Goal: Task Accomplishment & Management: Use online tool/utility

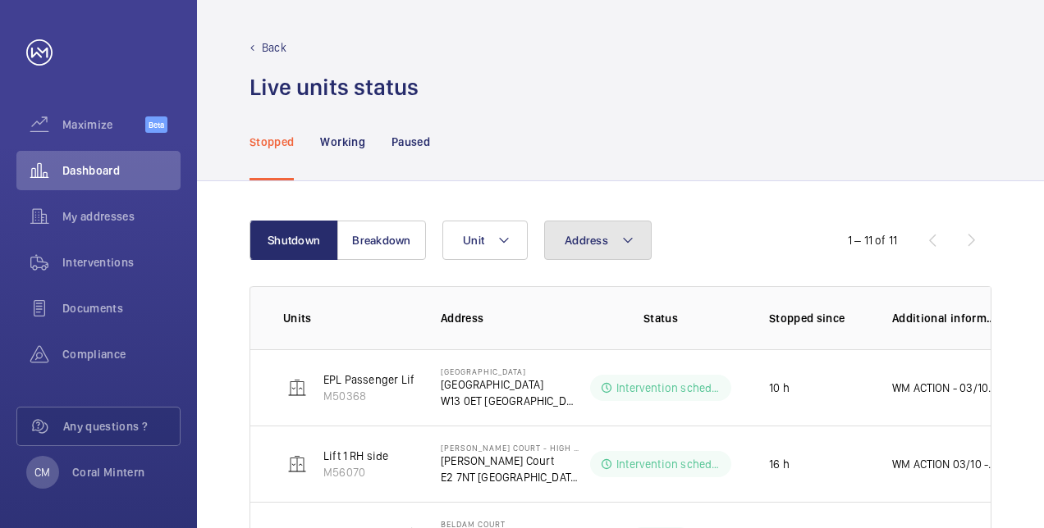
click at [590, 241] on span "Address" at bounding box center [586, 240] width 43 height 13
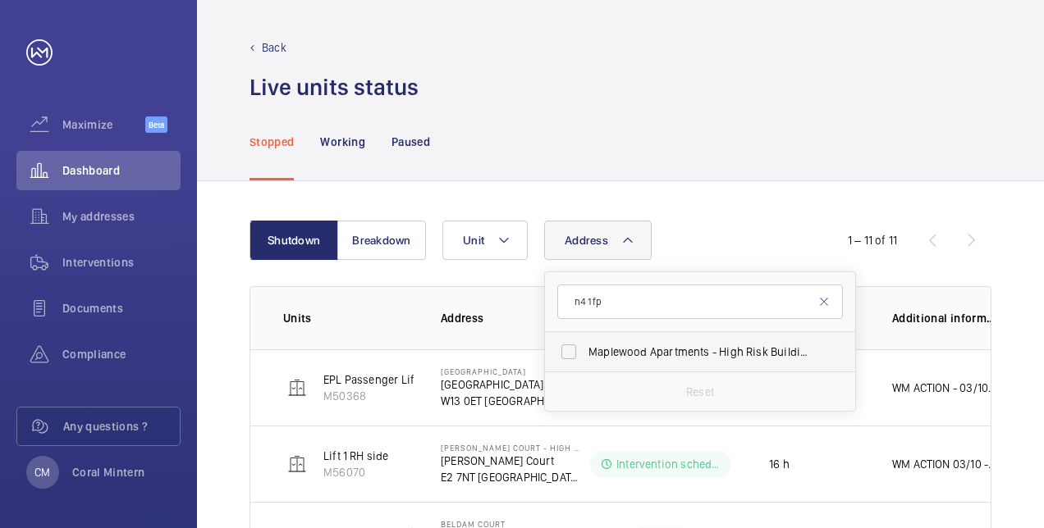
type input "n4 1fp"
click at [717, 351] on span "Maplewood Apartments - High Risk Building - [GEOGRAPHIC_DATA]" at bounding box center [701, 352] width 226 height 16
click at [585, 351] on input "Maplewood Apartments - High Risk Building - [GEOGRAPHIC_DATA]" at bounding box center [568, 352] width 33 height 33
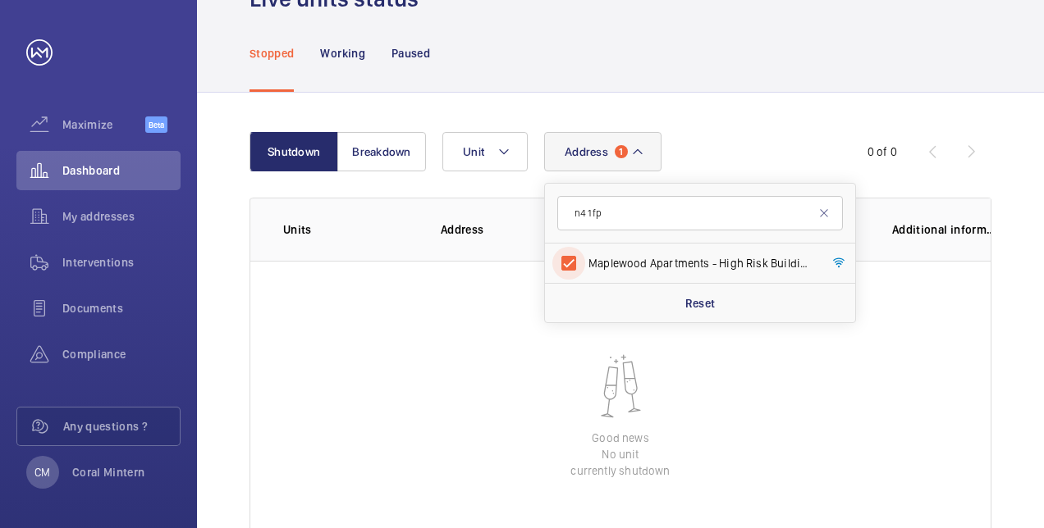
scroll to position [164, 0]
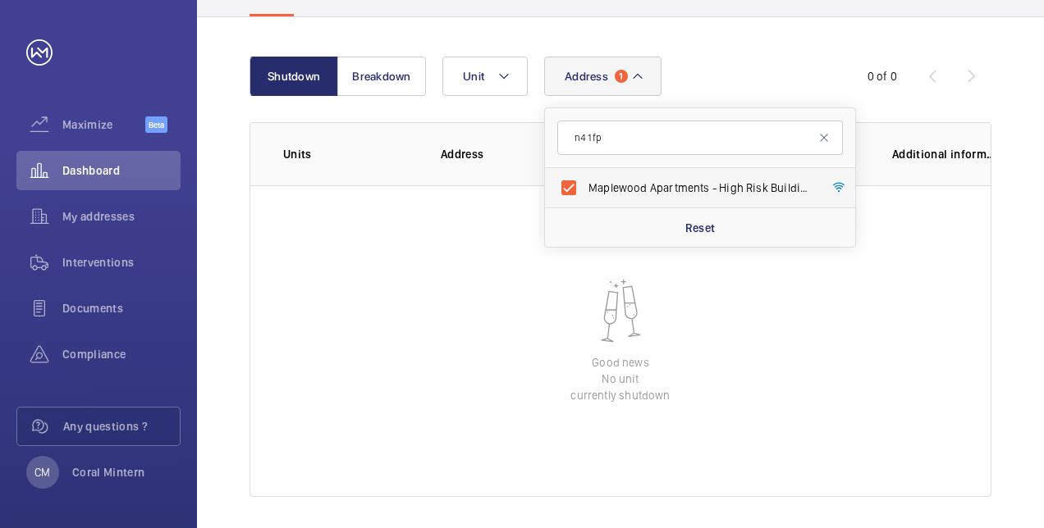
click at [638, 189] on span "Maplewood Apartments - High Risk Building - [GEOGRAPHIC_DATA]" at bounding box center [701, 188] width 226 height 16
click at [585, 189] on input "Maplewood Apartments - High Risk Building - [GEOGRAPHIC_DATA]" at bounding box center [568, 187] width 33 height 33
checkbox input "false"
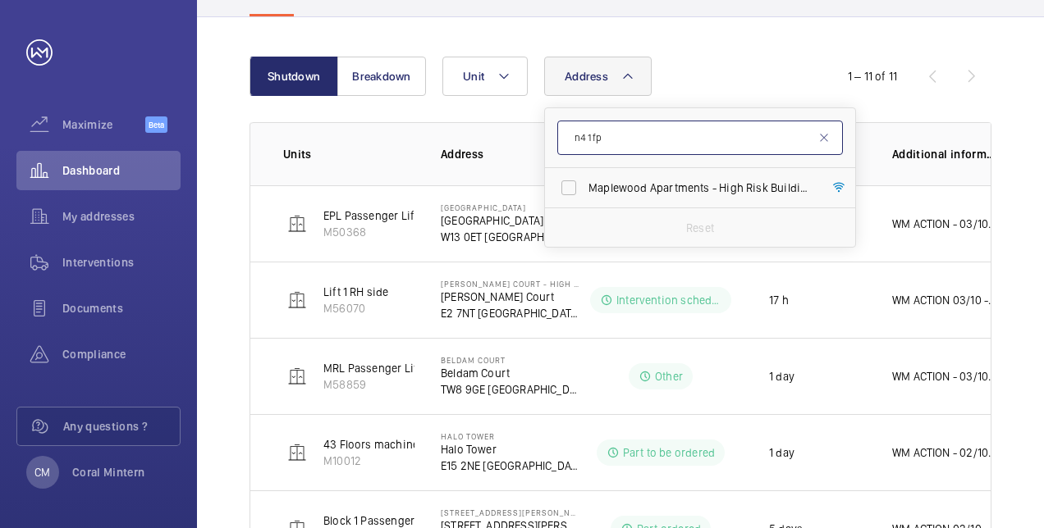
drag, startPoint x: 646, startPoint y: 138, endPoint x: 566, endPoint y: 121, distance: 81.4
click at [566, 121] on input "n4 1fp" at bounding box center [700, 138] width 286 height 34
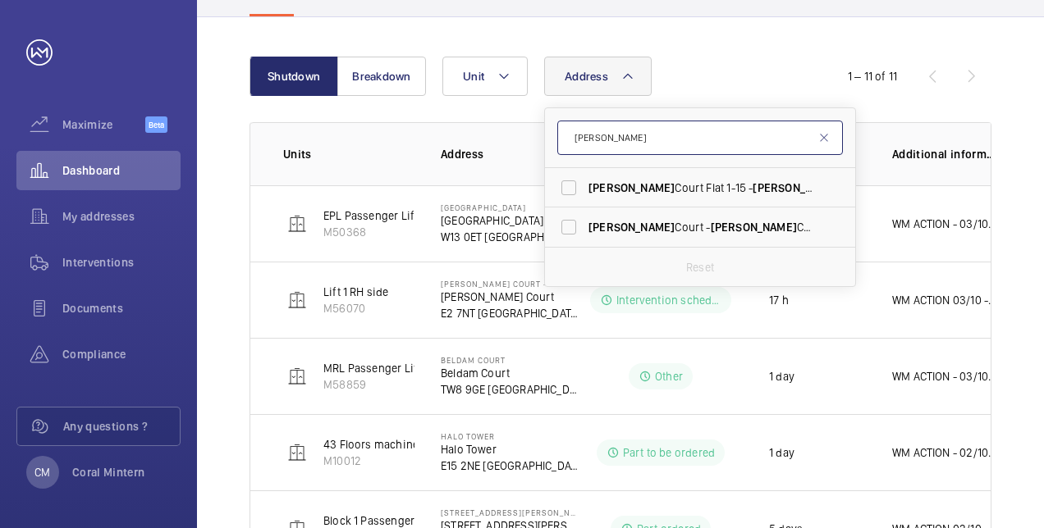
type input "[PERSON_NAME]"
click at [663, 184] on span "[PERSON_NAME] Court Flat [STREET_ADDRESS][PERSON_NAME]" at bounding box center [701, 188] width 226 height 16
click at [585, 184] on input "[PERSON_NAME] Court Flat [STREET_ADDRESS][PERSON_NAME]" at bounding box center [568, 187] width 33 height 33
checkbox input "true"
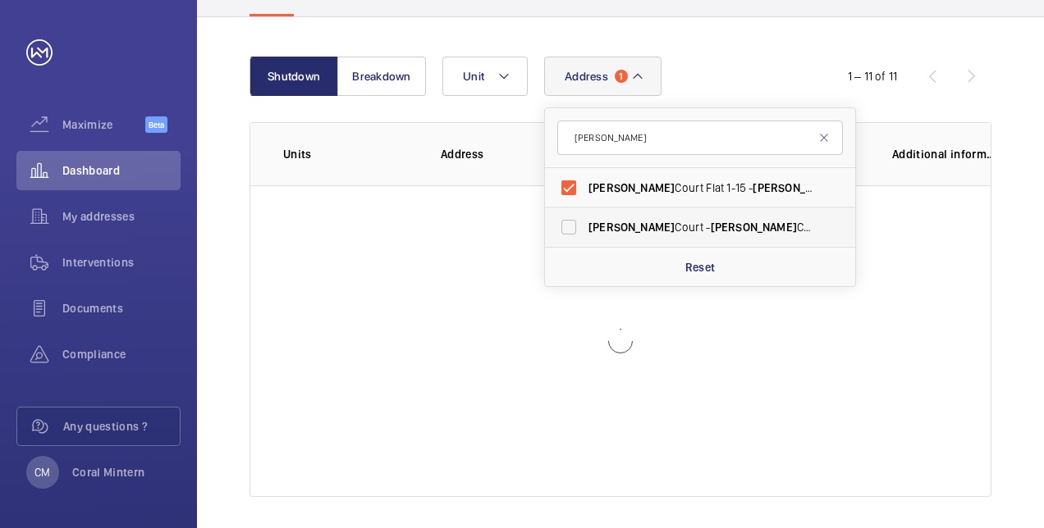
click at [711, 221] on span "[PERSON_NAME]" at bounding box center [754, 227] width 86 height 13
click at [585, 219] on input "[PERSON_NAME] Court - [PERSON_NAME][GEOGRAPHIC_DATA], LONDON E8 1FE" at bounding box center [568, 227] width 33 height 33
checkbox input "true"
click at [643, 186] on span "[PERSON_NAME] Court Flat [STREET_ADDRESS][PERSON_NAME]" at bounding box center [701, 188] width 226 height 16
click at [585, 186] on input "[PERSON_NAME] Court Flat [STREET_ADDRESS][PERSON_NAME]" at bounding box center [568, 187] width 33 height 33
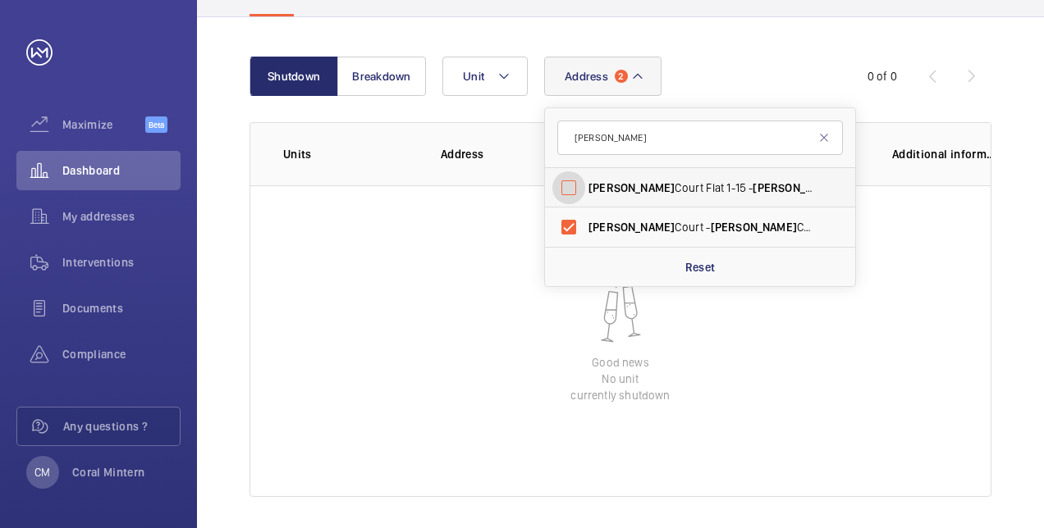
checkbox input "false"
click at [638, 208] on label "[PERSON_NAME] Court - [PERSON_NAME][GEOGRAPHIC_DATA], LONDON E8 1FE" at bounding box center [688, 227] width 286 height 39
click at [585, 211] on input "[PERSON_NAME] Court - [PERSON_NAME][GEOGRAPHIC_DATA], LONDON E8 1FE" at bounding box center [568, 227] width 33 height 33
checkbox input "false"
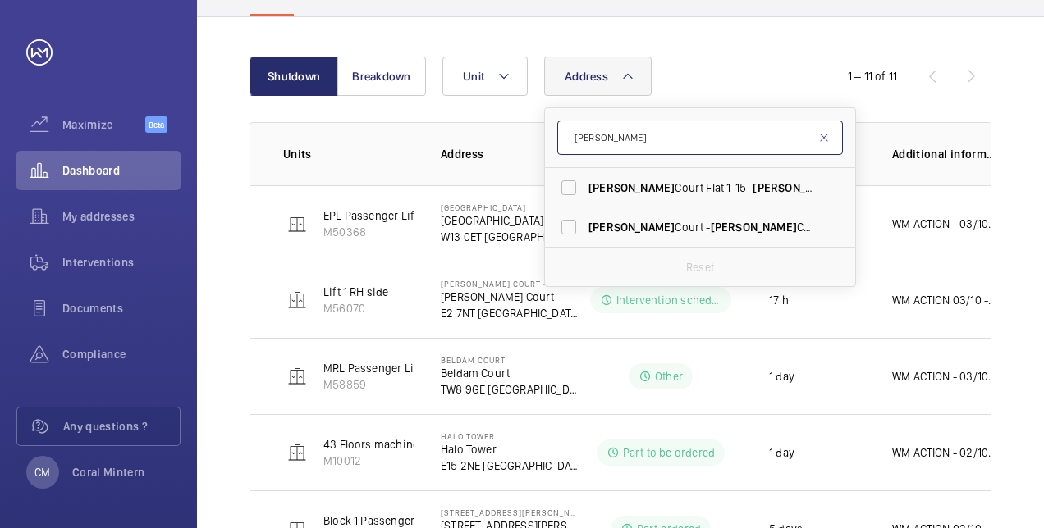
drag, startPoint x: 617, startPoint y: 122, endPoint x: 576, endPoint y: 126, distance: 41.2
click at [576, 126] on input "[PERSON_NAME]" at bounding box center [700, 138] width 286 height 34
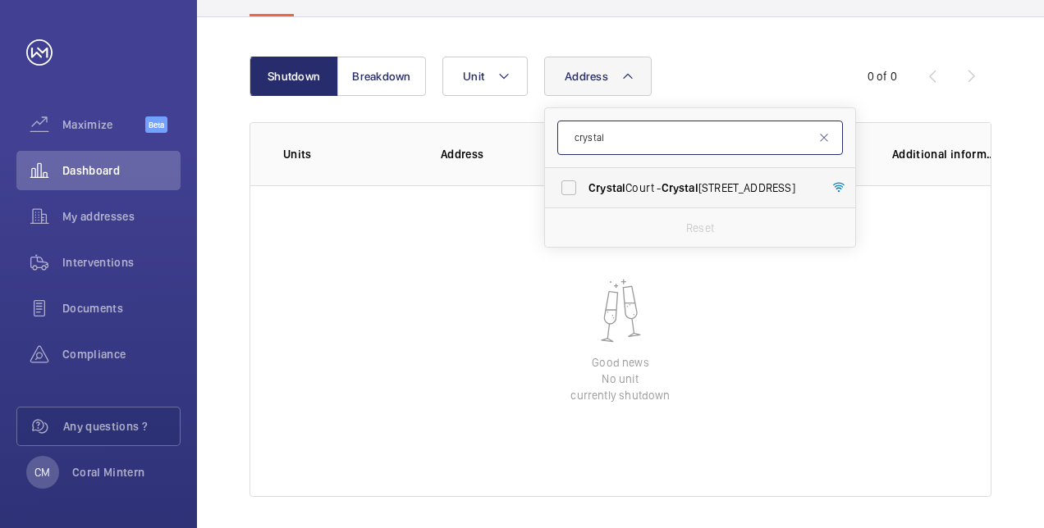
type input "crystal"
click at [681, 194] on span "Crystal Court - Crystal Court, LONDON E8 4QS" at bounding box center [701, 188] width 226 height 16
click at [585, 194] on input "Crystal Court - Crystal Court, LONDON E8 4QS" at bounding box center [568, 187] width 33 height 33
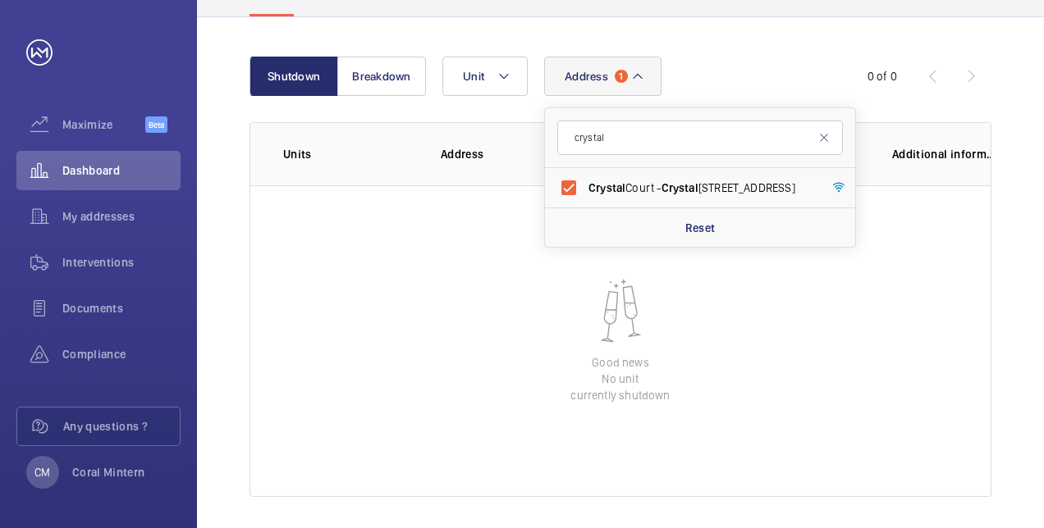
click at [658, 167] on form "crystal" at bounding box center [700, 138] width 310 height 60
click at [661, 176] on label "Crystal Court - Crystal Court, LONDON E8 4QS" at bounding box center [688, 187] width 286 height 39
click at [585, 176] on input "Crystal Court - Crystal Court, LONDON E8 4QS" at bounding box center [568, 187] width 33 height 33
checkbox input "false"
